Goal: Task Accomplishment & Management: Use online tool/utility

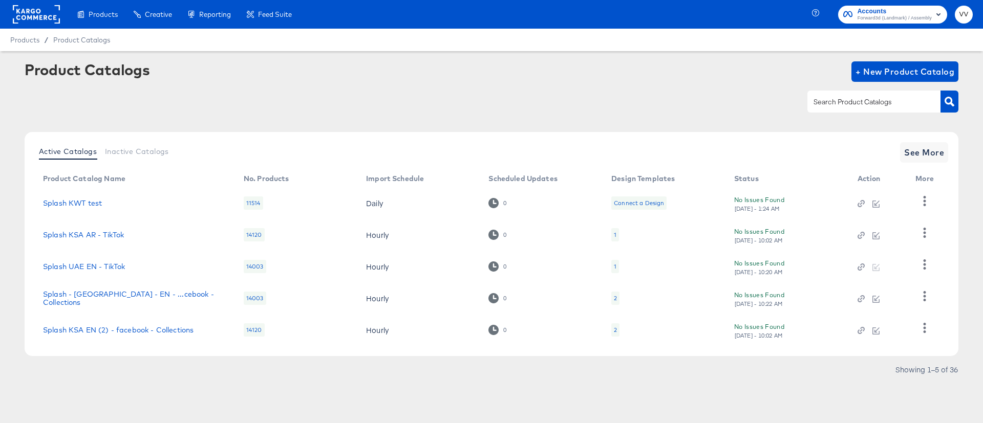
click at [28, 7] on rect at bounding box center [36, 14] width 47 height 18
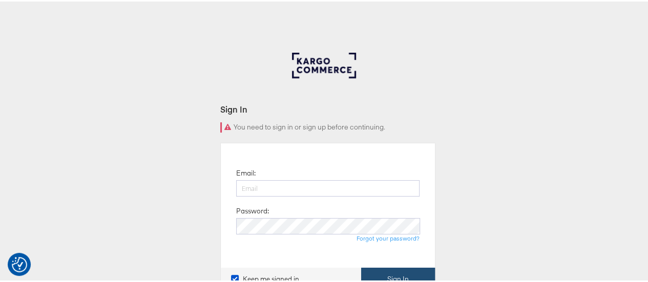
type input "[PERSON_NAME][EMAIL_ADDRESS][PERSON_NAME][DOMAIN_NAME]"
click at [417, 270] on button "Sign In" at bounding box center [398, 277] width 74 height 23
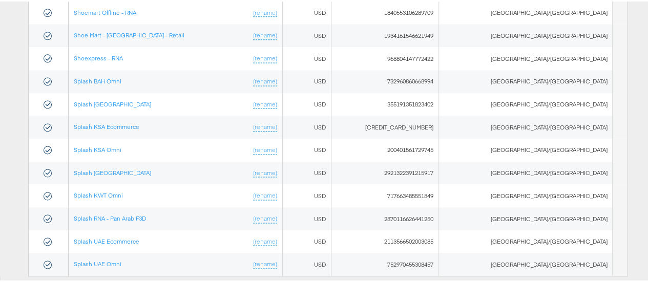
scroll to position [686, 0]
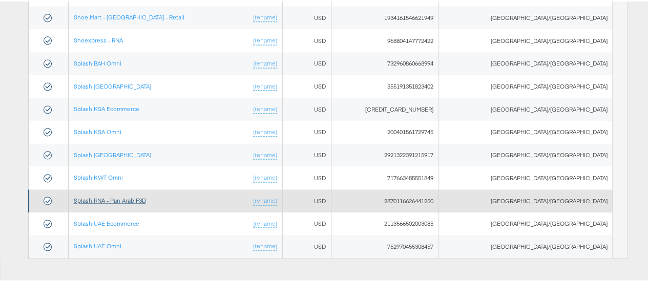
click at [134, 195] on link "Splash RNA - Pan Arab F3D" at bounding box center [110, 199] width 72 height 8
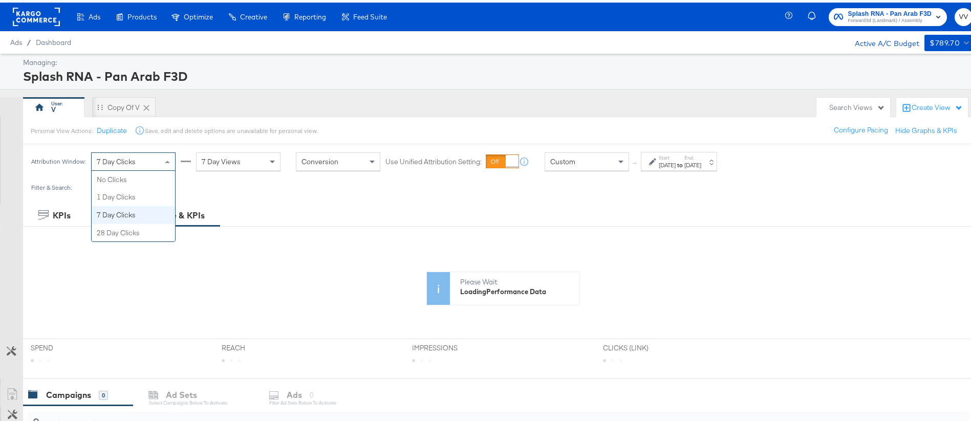
click at [156, 156] on div "7 Day Clicks" at bounding box center [133, 158] width 83 height 17
click at [243, 164] on div "7 Day Views" at bounding box center [238, 158] width 83 height 17
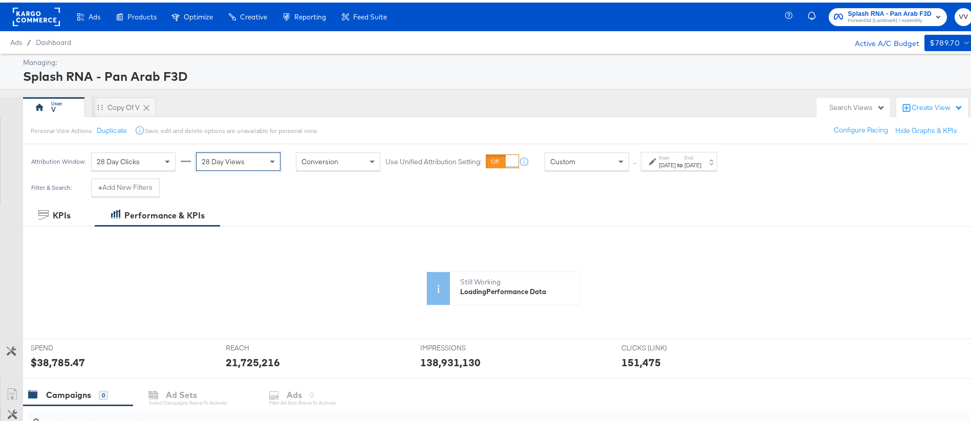
click at [701, 164] on div "[DATE]" at bounding box center [692, 163] width 17 height 8
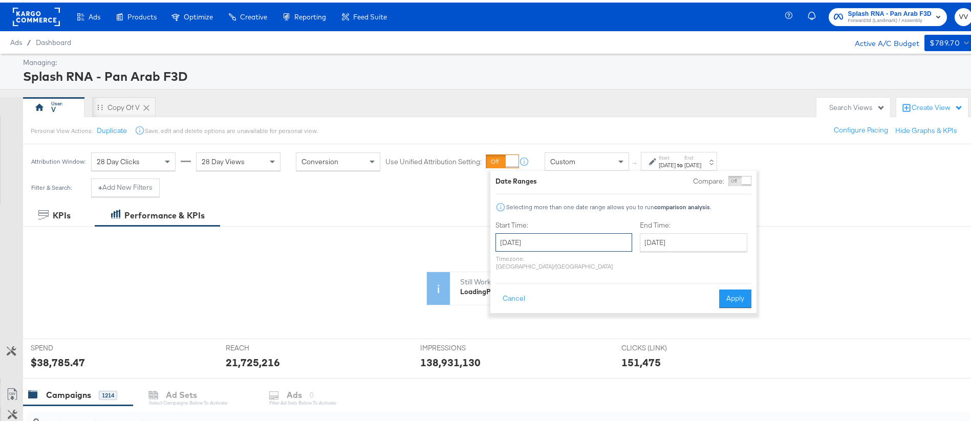
click at [576, 240] on input "[DATE]" at bounding box center [564, 240] width 137 height 18
click at [610, 262] on span "›" at bounding box center [612, 260] width 16 height 15
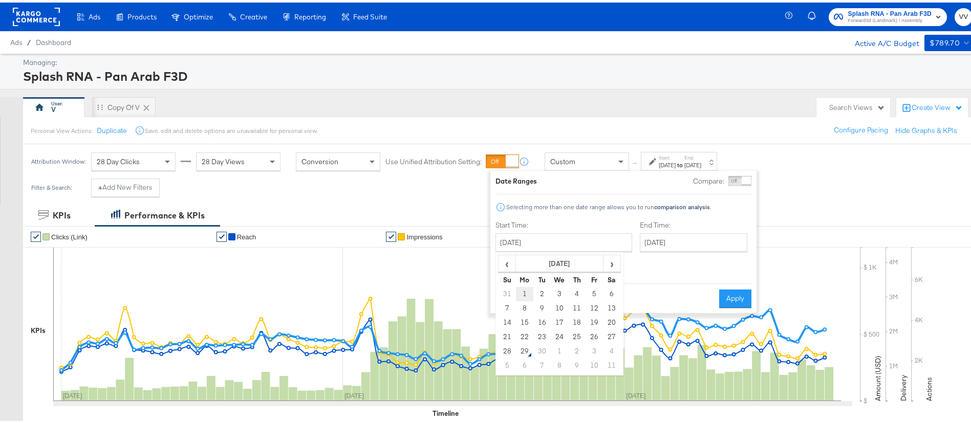
click at [527, 292] on td "1" at bounding box center [524, 292] width 17 height 14
type input "[DATE]"
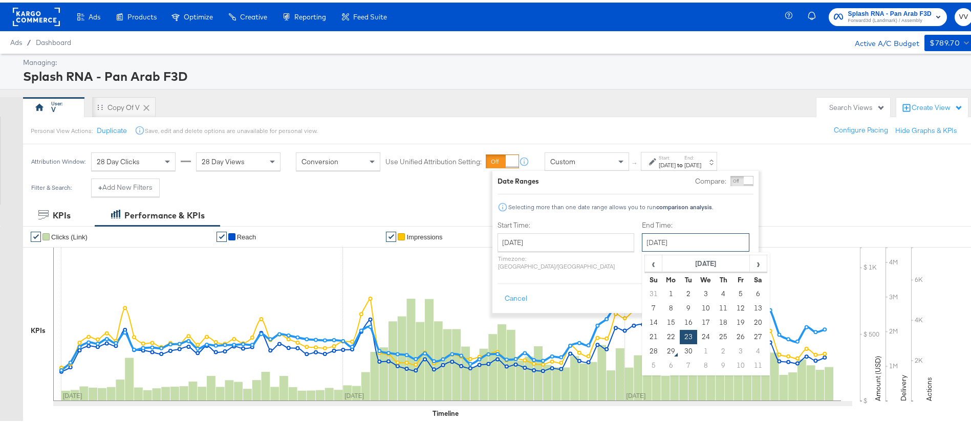
click at [675, 234] on input "[DATE]" at bounding box center [695, 240] width 107 height 18
click at [645, 346] on td "28" at bounding box center [653, 349] width 17 height 14
type input "[DATE]"
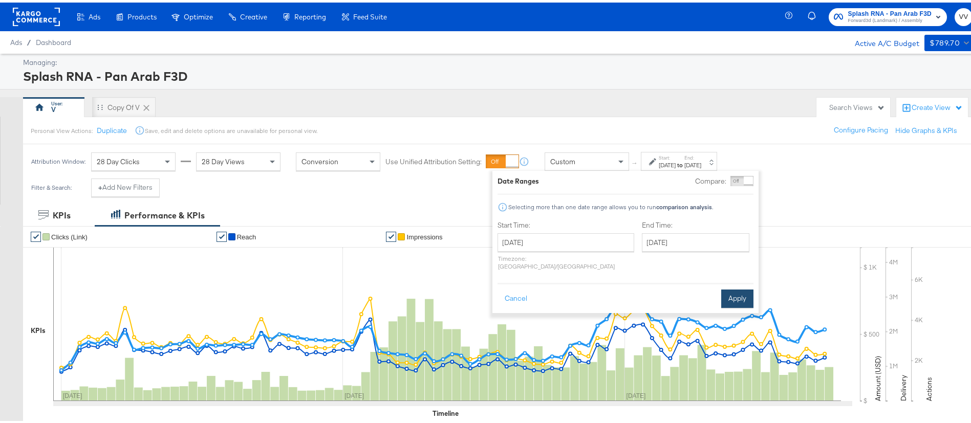
click at [744, 288] on button "Apply" at bounding box center [737, 296] width 32 height 18
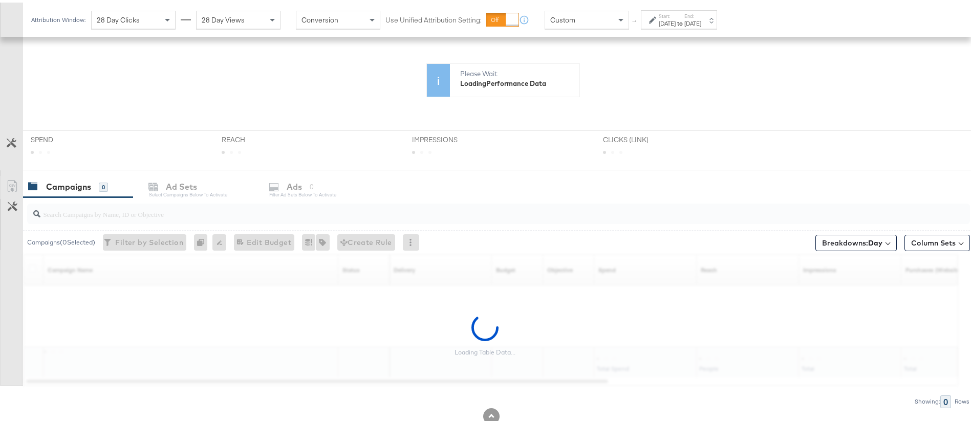
scroll to position [235, 0]
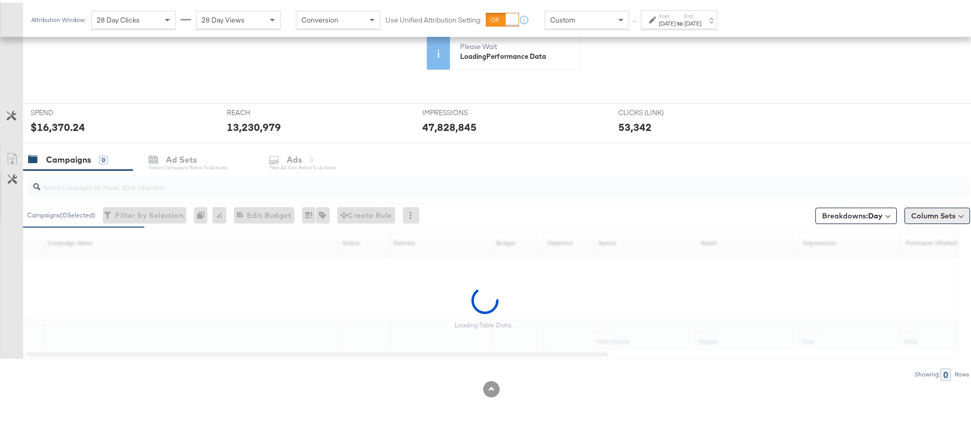
click at [910, 217] on button "Column Sets" at bounding box center [938, 213] width 66 height 16
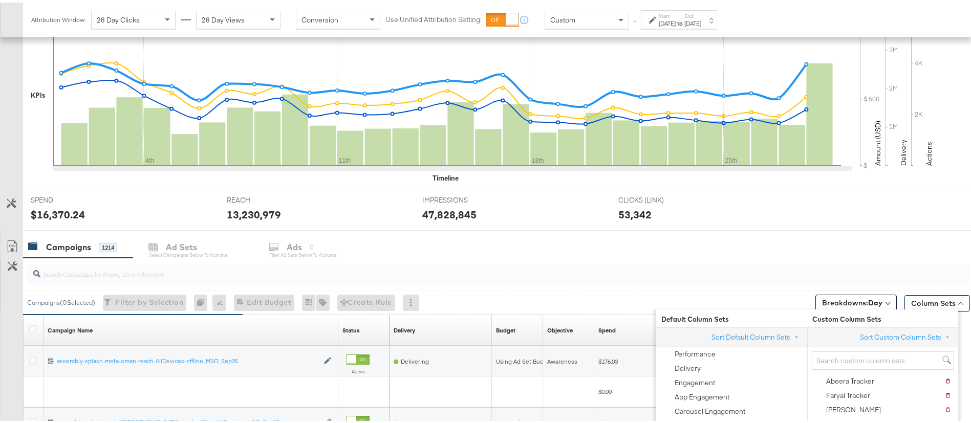
scroll to position [323, 0]
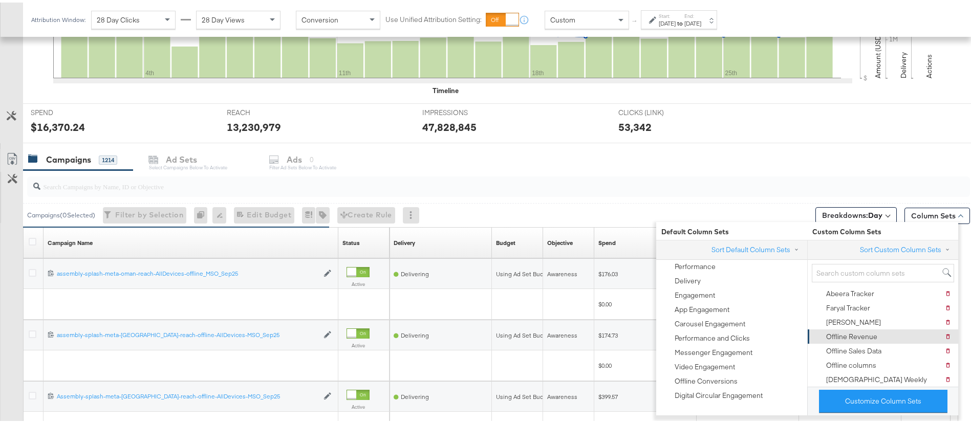
click at [851, 336] on div "Offline Revenue" at bounding box center [851, 335] width 51 height 10
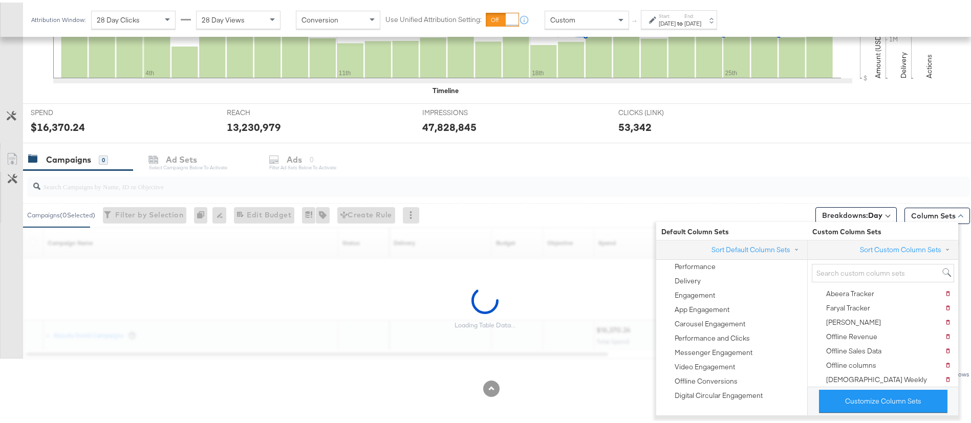
click at [607, 211] on div "Campaigns ( 0 Selected) Filter by Selection Filter 0 campaigns 0 Rename 0 campa…" at bounding box center [496, 213] width 947 height 24
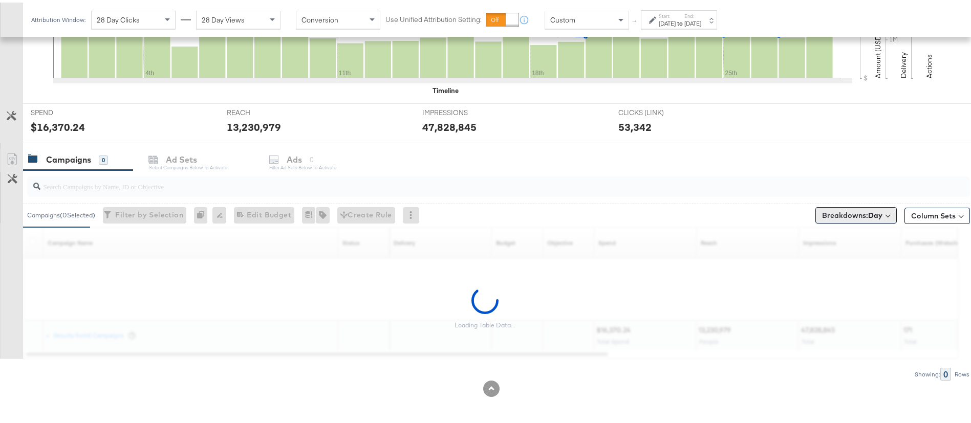
click at [832, 217] on span "Breakdowns: Day" at bounding box center [852, 213] width 60 height 10
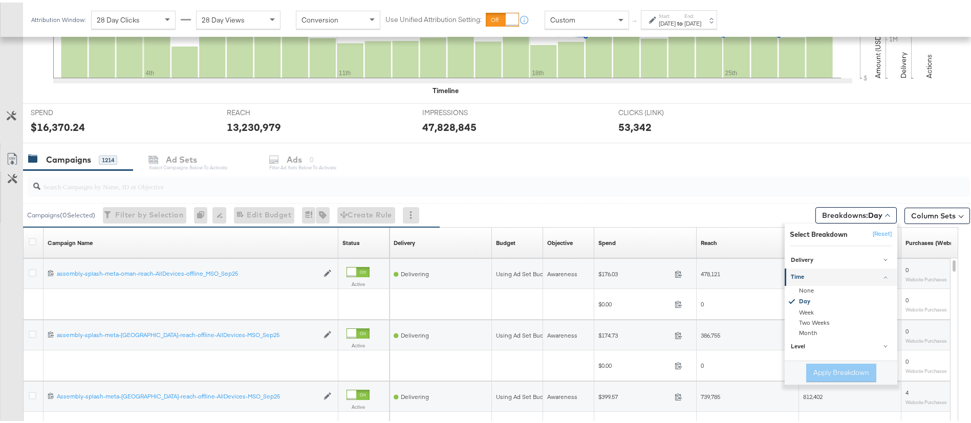
click at [657, 219] on div "Campaigns ( 0 Selected) Filter by Selection Filter 0 campaigns 0 Rename 0 campa…" at bounding box center [496, 213] width 947 height 24
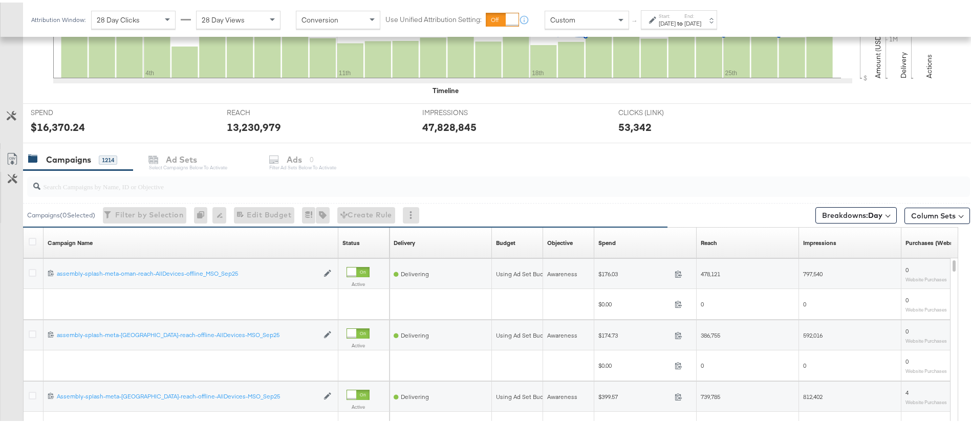
scroll to position [477, 0]
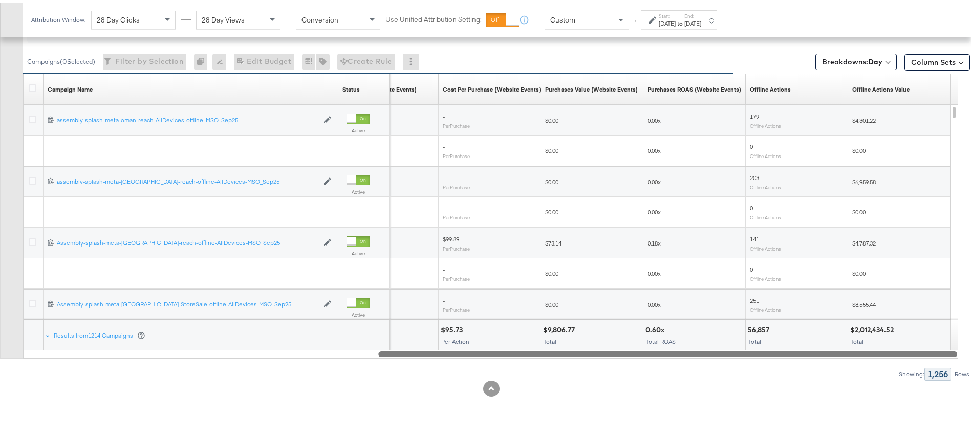
drag, startPoint x: 528, startPoint y: 353, endPoint x: 975, endPoint y: 369, distance: 447.1
